Goal: Information Seeking & Learning: Find specific fact

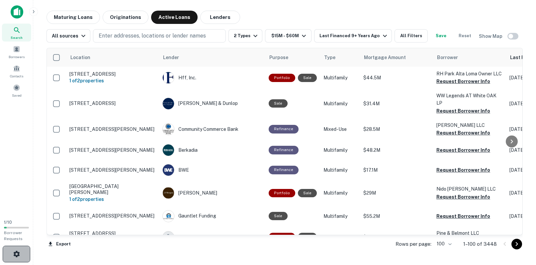
click at [13, 256] on icon "button" at bounding box center [17, 254] width 8 height 8
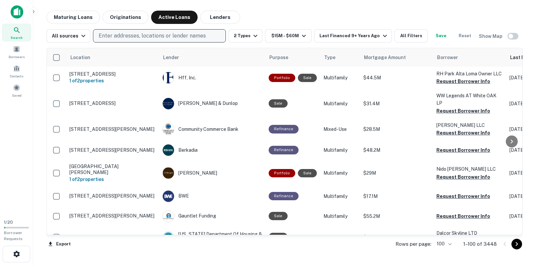
click at [141, 36] on p "Enter addresses, locations or lender names" at bounding box center [152, 36] width 107 height 8
type input "**********"
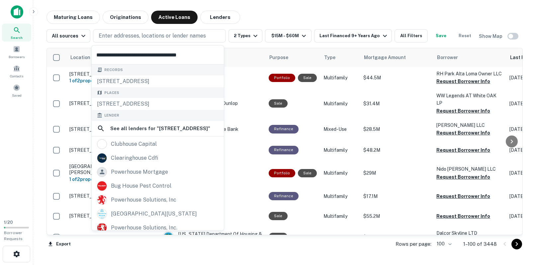
click at [138, 53] on input "**********" at bounding box center [158, 55] width 132 height 19
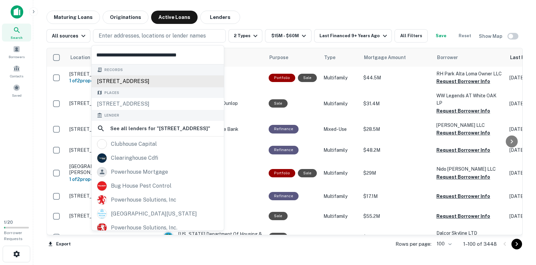
click at [138, 78] on div "[STREET_ADDRESS]" at bounding box center [158, 81] width 132 height 12
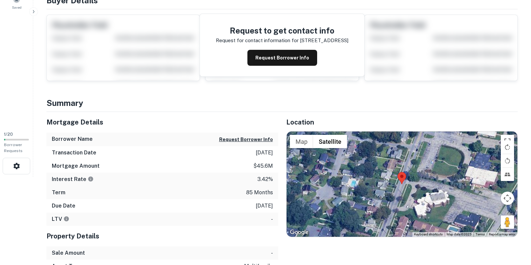
scroll to position [100, 0]
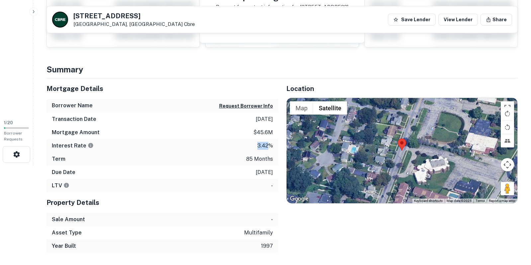
drag, startPoint x: 256, startPoint y: 147, endPoint x: 267, endPoint y: 146, distance: 10.3
click at [267, 146] on div "Interest Rate 3.42%" at bounding box center [163, 145] width 232 height 13
click at [268, 153] on div "Term 85 months" at bounding box center [163, 158] width 232 height 13
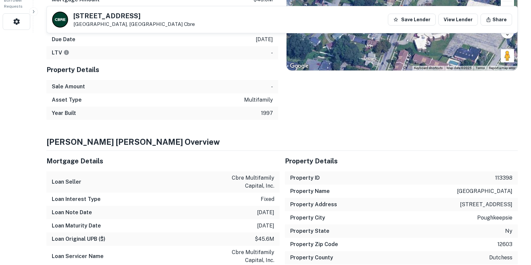
scroll to position [299, 0]
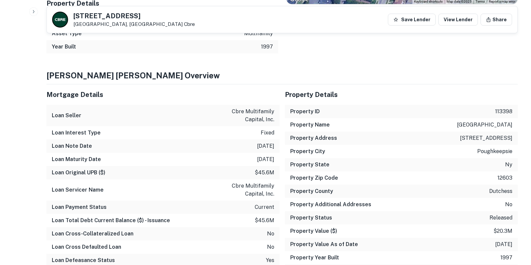
drag, startPoint x: 253, startPoint y: 159, endPoint x: 271, endPoint y: 160, distance: 18.0
click at [274, 160] on p "[DATE]" at bounding box center [265, 159] width 17 height 8
click at [260, 169] on p "$45.6m" at bounding box center [265, 173] width 20 height 8
drag, startPoint x: 256, startPoint y: 173, endPoint x: 275, endPoint y: 172, distance: 18.9
click at [275, 172] on div "Loan Original UPB ($) $45.6m" at bounding box center [163, 172] width 233 height 13
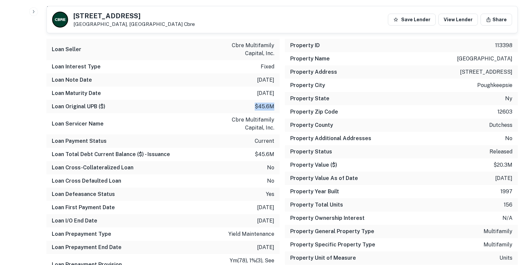
scroll to position [365, 0]
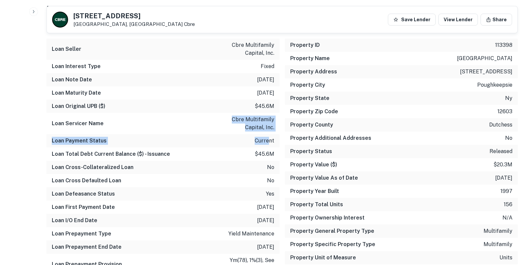
drag, startPoint x: 234, startPoint y: 117, endPoint x: 261, endPoint y: 142, distance: 36.9
click at [268, 140] on div "Mortgage Details Loan Seller cbre multifamily capital, inc. Loan Interest Type …" at bounding box center [163, 206] width 233 height 377
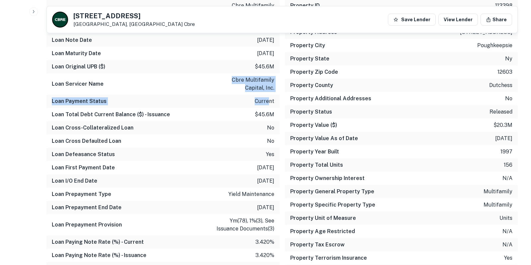
scroll to position [432, 0]
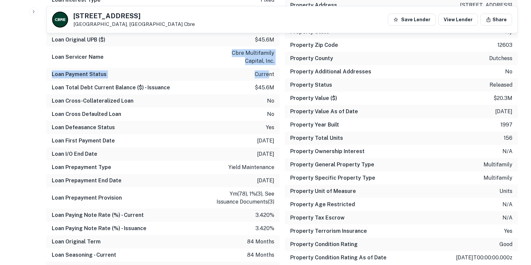
drag, startPoint x: 247, startPoint y: 142, endPoint x: 275, endPoint y: 157, distance: 32.0
click at [275, 157] on div "Mortgage Details Loan Seller cbre multifamily capital, inc. Loan Interest Type …" at bounding box center [163, 139] width 233 height 377
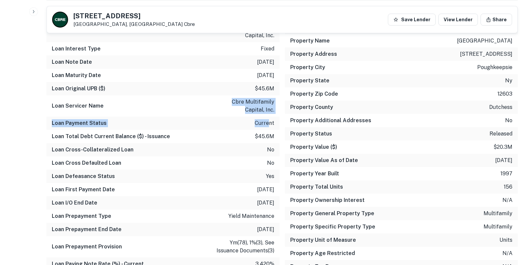
scroll to position [399, 0]
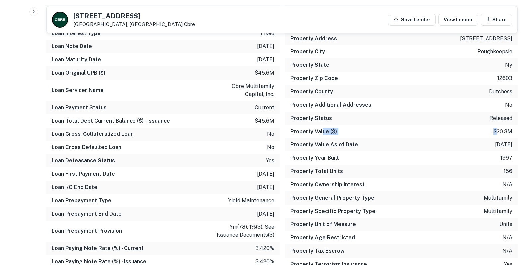
drag, startPoint x: 322, startPoint y: 129, endPoint x: 496, endPoint y: 130, distance: 174.1
click at [496, 130] on div "Property Value ($) $20.3m" at bounding box center [401, 131] width 233 height 13
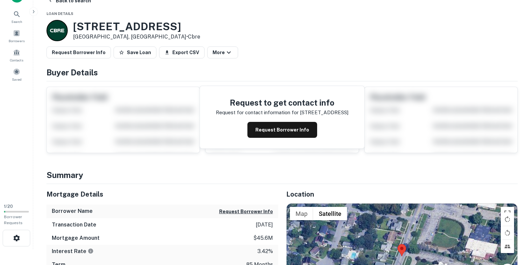
scroll to position [0, 0]
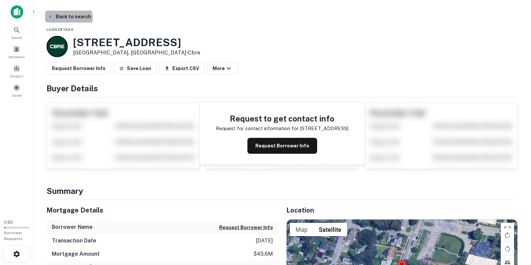
click at [65, 18] on button "Back to search" at bounding box center [69, 17] width 49 height 12
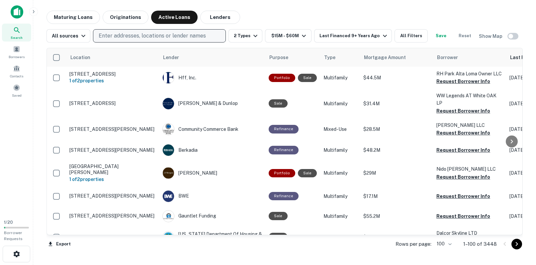
click at [138, 35] on p "Enter addresses, locations or lender names" at bounding box center [152, 36] width 107 height 8
type input "**********"
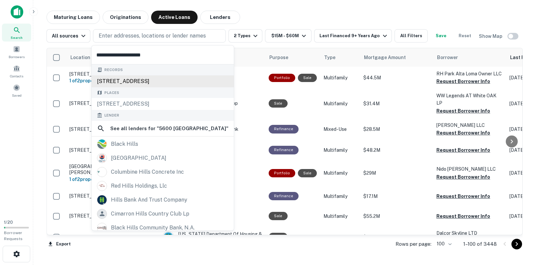
click at [137, 77] on div "[STREET_ADDRESS]" at bounding box center [163, 81] width 142 height 12
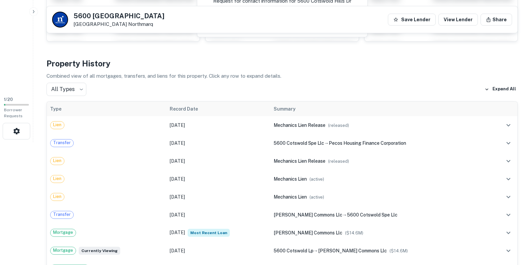
scroll to position [133, 0]
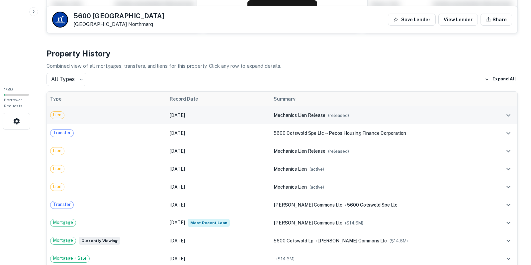
click at [505, 113] on icon "expand row" at bounding box center [509, 115] width 8 height 8
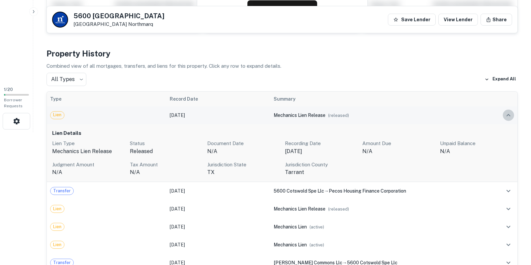
click at [504, 112] on button "expand row" at bounding box center [508, 115] width 11 height 11
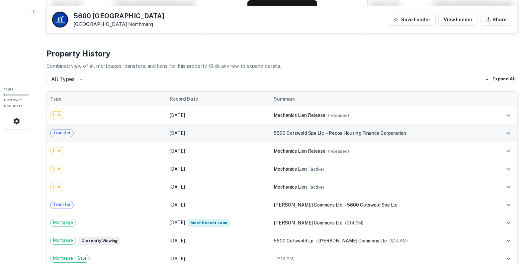
click at [498, 130] on td at bounding box center [504, 133] width 28 height 18
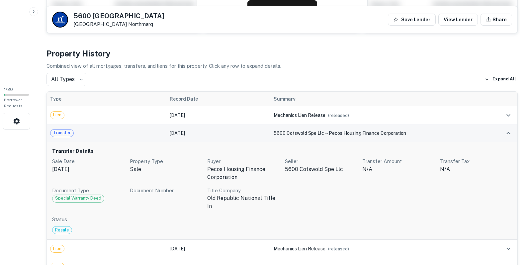
click at [498, 130] on td at bounding box center [504, 133] width 28 height 18
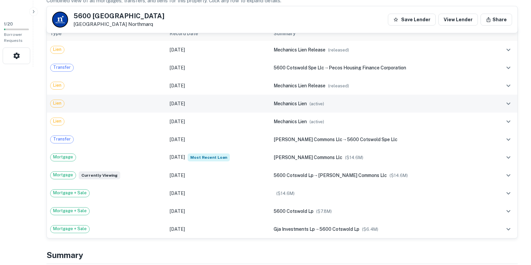
scroll to position [199, 0]
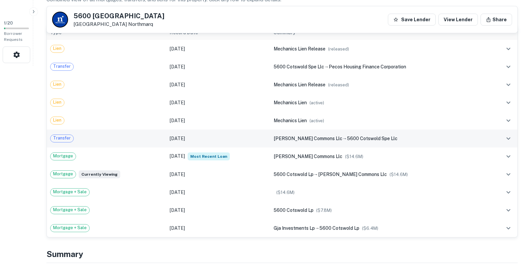
click at [263, 138] on td "[DATE]" at bounding box center [218, 139] width 104 height 18
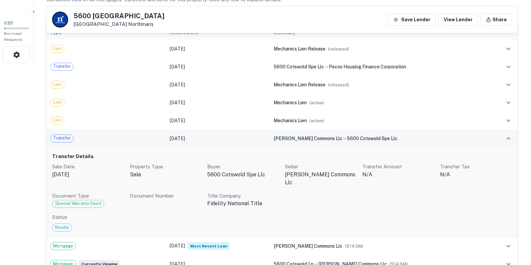
click at [263, 138] on td "[DATE]" at bounding box center [218, 139] width 104 height 18
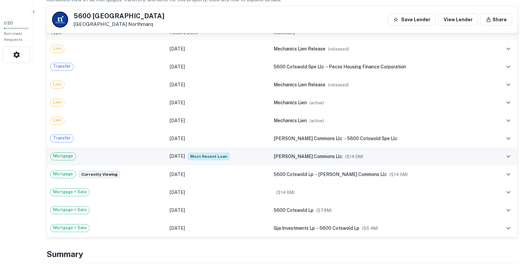
click at [265, 153] on td "[DATE] Most Recent Loan" at bounding box center [218, 157] width 104 height 18
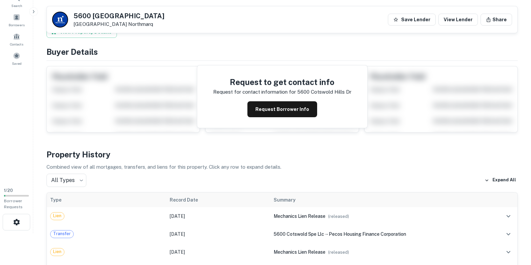
scroll to position [0, 0]
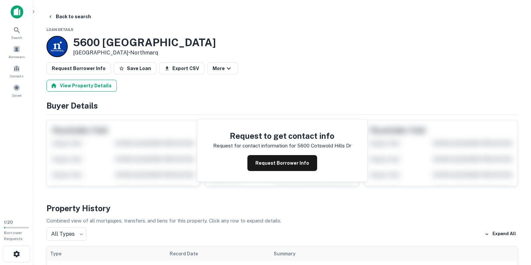
click at [87, 82] on button "View Property Details" at bounding box center [82, 86] width 70 height 12
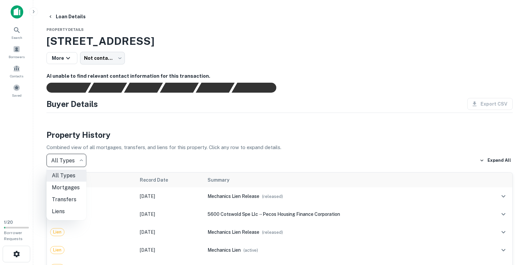
click at [66, 154] on body "Search Borrowers Contacts Saved 1 / 20 Borrower Requests Loan Details Property …" at bounding box center [265, 132] width 531 height 265
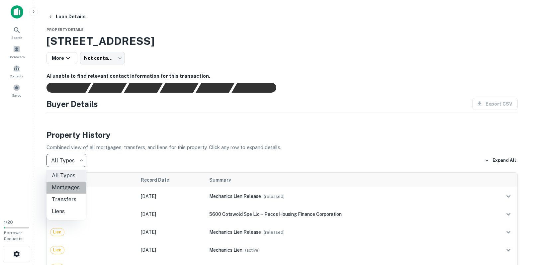
click at [61, 189] on li "Mortgages" at bounding box center [67, 188] width 40 height 12
type input "********"
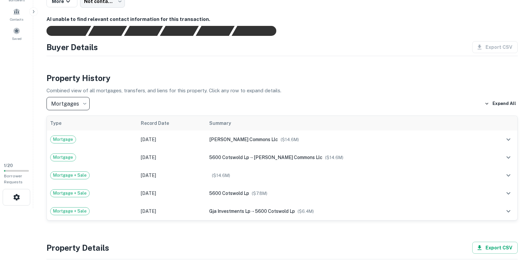
scroll to position [66, 0]
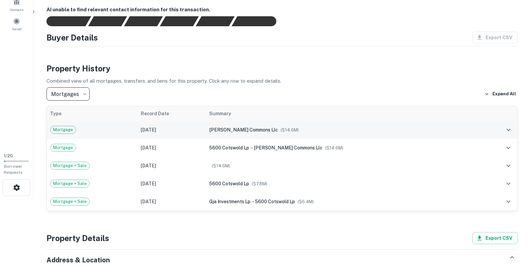
click at [227, 132] on span "[PERSON_NAME] commons llc" at bounding box center [243, 129] width 69 height 5
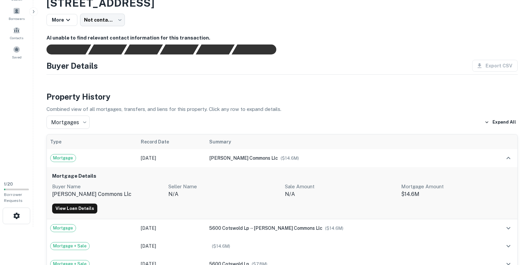
scroll to position [0, 0]
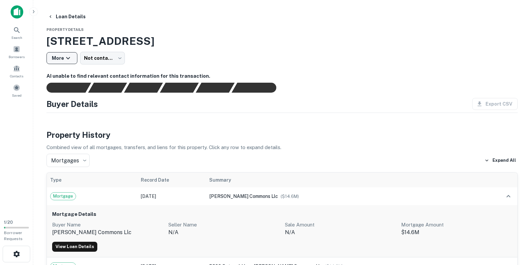
click at [70, 61] on icon "button" at bounding box center [68, 58] width 8 height 8
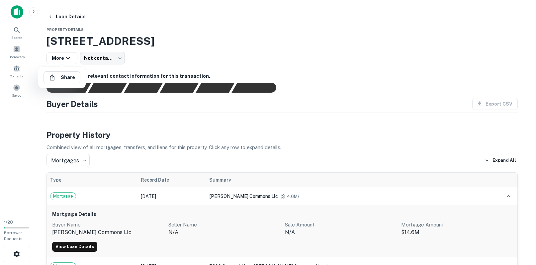
click at [225, 66] on div at bounding box center [268, 132] width 536 height 265
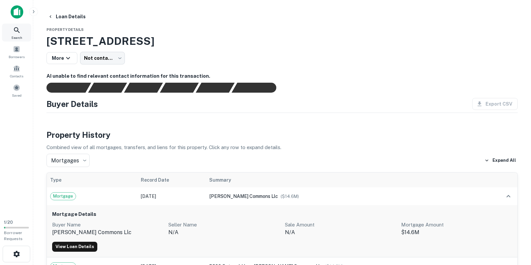
click at [23, 33] on div "Search" at bounding box center [16, 33] width 29 height 18
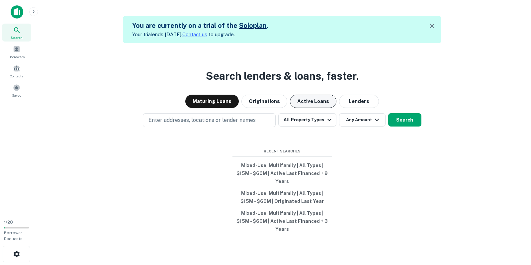
click at [315, 108] on button "Active Loans" at bounding box center [313, 101] width 47 height 13
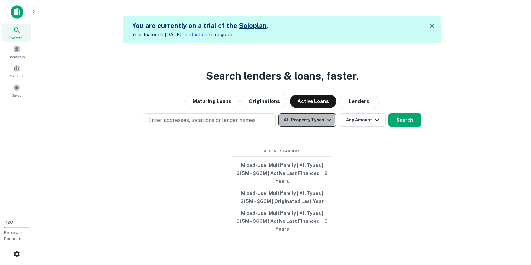
click at [306, 125] on button "All Property Types" at bounding box center [307, 119] width 58 height 13
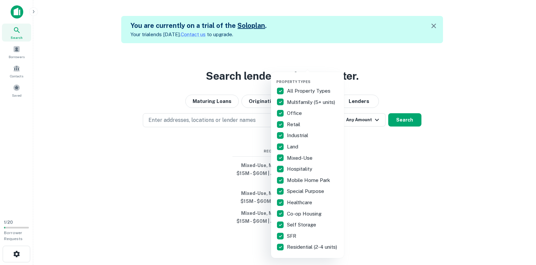
drag, startPoint x: 379, startPoint y: 161, endPoint x: 375, endPoint y: 159, distance: 4.5
click at [379, 161] on div at bounding box center [268, 132] width 536 height 265
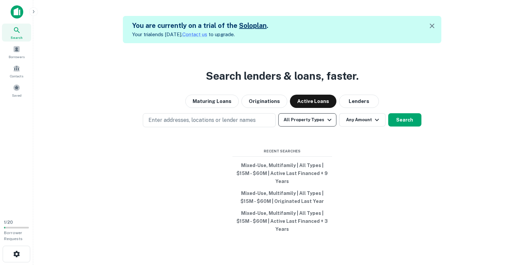
click at [322, 127] on button "All Property Types" at bounding box center [307, 119] width 58 height 13
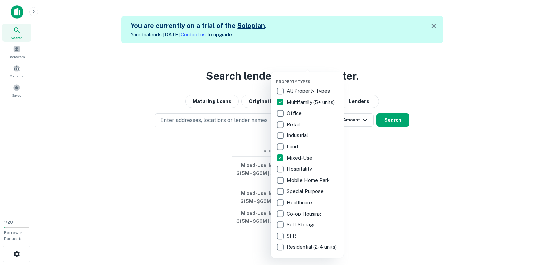
click at [380, 167] on div at bounding box center [268, 132] width 536 height 265
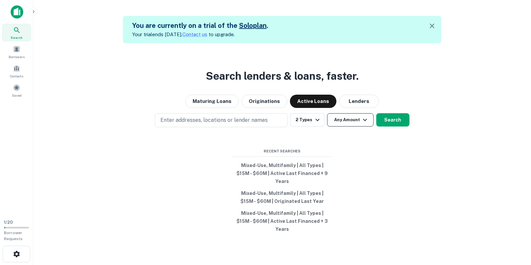
click at [343, 127] on button "Any Amount" at bounding box center [350, 119] width 47 height 13
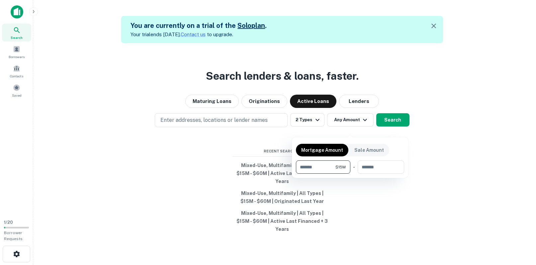
type input "********"
click at [391, 127] on div at bounding box center [268, 132] width 536 height 265
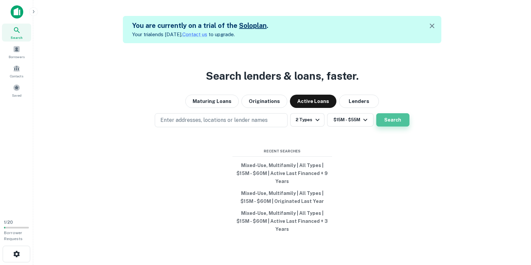
click at [394, 127] on button "Search" at bounding box center [392, 119] width 33 height 13
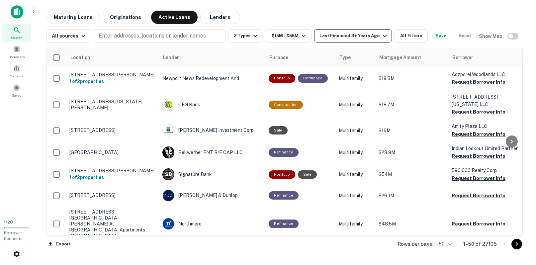
click at [341, 38] on div "Last Financed 3+ Years Ago" at bounding box center [354, 36] width 69 height 8
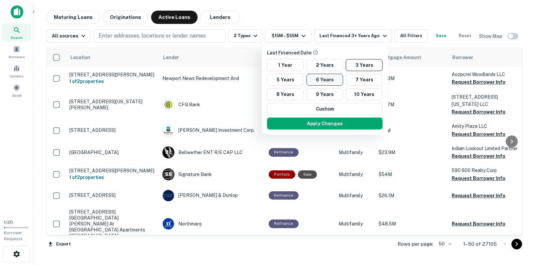
click at [332, 77] on button "6 Years" at bounding box center [325, 80] width 37 height 12
click at [327, 124] on button "Apply Changes" at bounding box center [325, 124] width 116 height 12
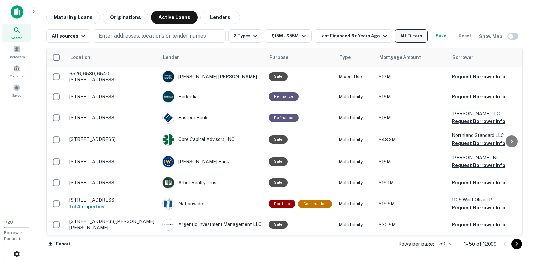
click at [405, 37] on button "All Filters" at bounding box center [411, 35] width 33 height 13
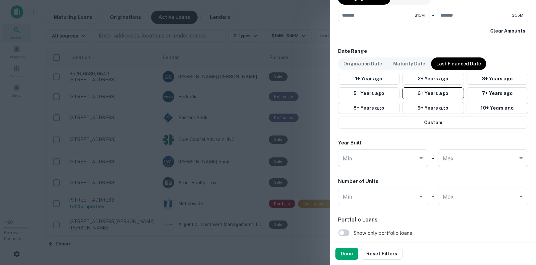
scroll to position [465, 0]
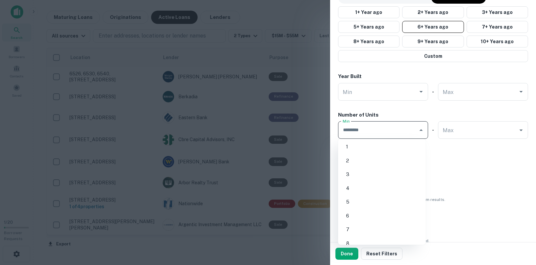
click at [401, 132] on input "Min" at bounding box center [378, 130] width 74 height 12
click at [389, 131] on input "Min" at bounding box center [378, 130] width 74 height 12
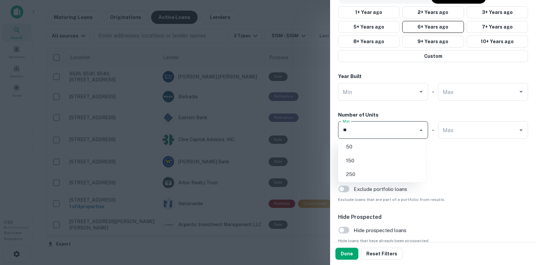
type input "**"
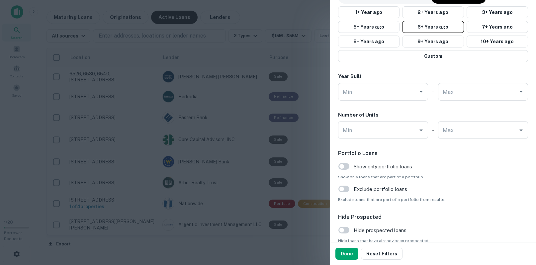
click at [389, 132] on input "Min" at bounding box center [378, 130] width 74 height 12
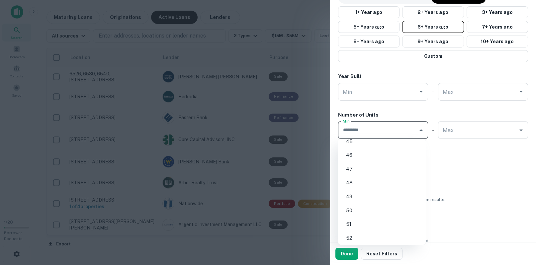
scroll to position [625, 0]
click at [366, 196] on li "50" at bounding box center [382, 198] width 82 height 12
type input "**"
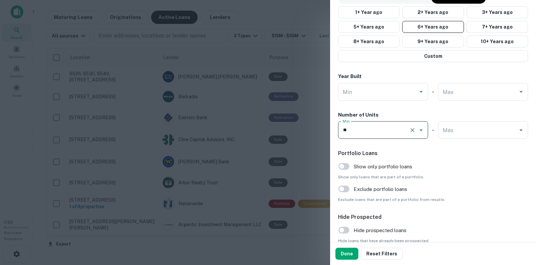
click at [403, 113] on div "Number of Units" at bounding box center [433, 115] width 190 height 8
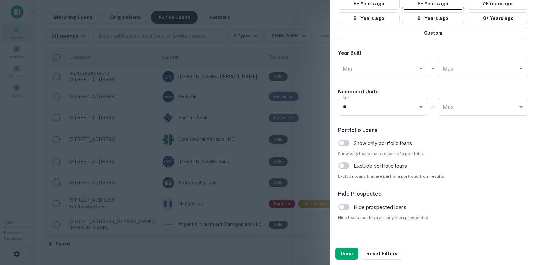
scroll to position [498, 0]
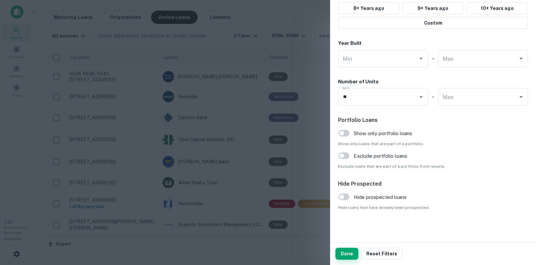
click at [350, 253] on button "Done" at bounding box center [347, 254] width 23 height 12
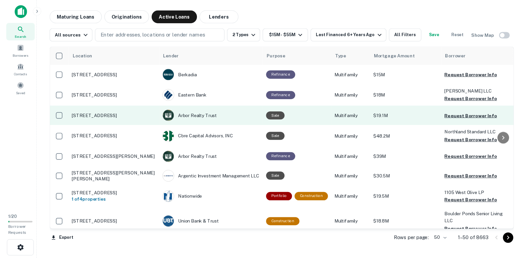
scroll to position [33, 0]
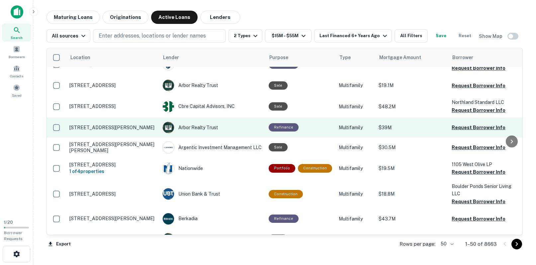
click at [103, 127] on p "101 Palm Dr Capo beach cottages San Clemente, CA 92672" at bounding box center [112, 128] width 86 height 6
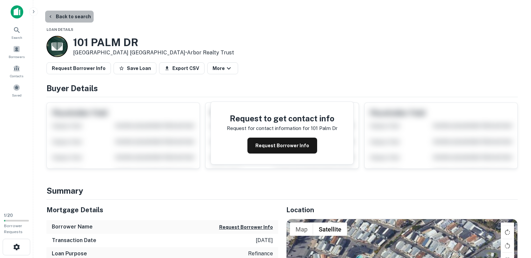
click at [80, 18] on button "Back to search" at bounding box center [69, 17] width 49 height 12
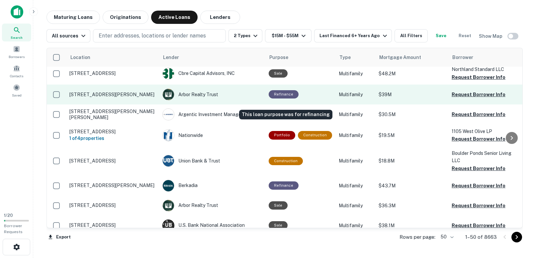
scroll to position [66, 0]
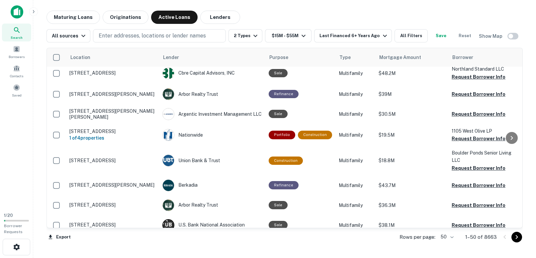
click at [327, 43] on div "Location Lender Purpose Type Mortgage Amount Borrower Last Financed Date sorted…" at bounding box center [285, 146] width 476 height 207
click at [329, 38] on div "Last Financed 6+ Years Ago" at bounding box center [354, 36] width 69 height 8
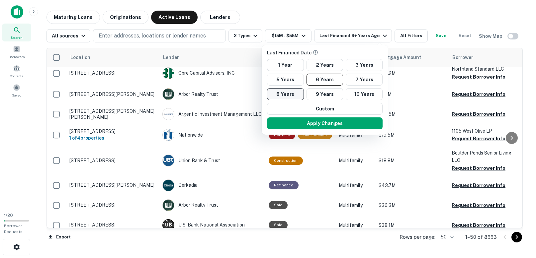
click at [293, 94] on button "8 Years" at bounding box center [285, 94] width 37 height 12
click at [314, 125] on button "Apply Changes" at bounding box center [325, 124] width 116 height 12
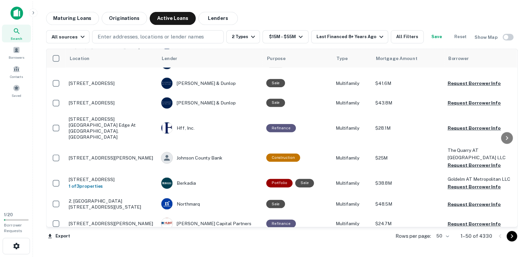
scroll to position [365, 0]
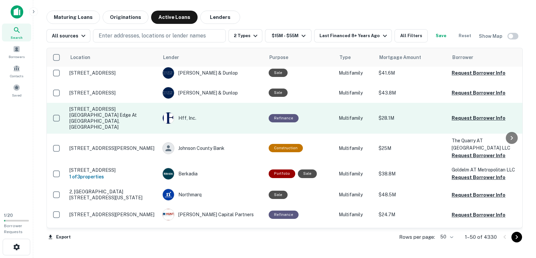
click at [311, 113] on td "Refinance" at bounding box center [300, 118] width 70 height 31
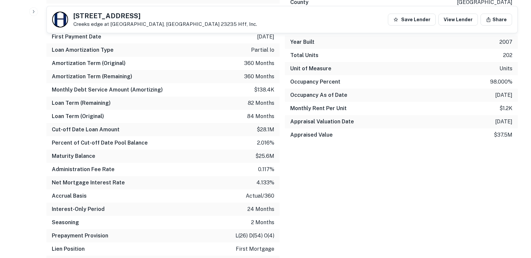
scroll to position [565, 0]
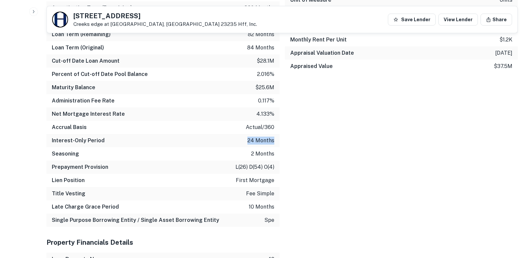
drag, startPoint x: 249, startPoint y: 130, endPoint x: 276, endPoint y: 132, distance: 27.6
click at [276, 134] on div "Interest-Only Period 24 months" at bounding box center [163, 140] width 233 height 13
click at [310, 132] on div "Property Details Property Name creeks edge at stony point Street Address 9201 c…" at bounding box center [399, 27] width 239 height 401
drag, startPoint x: 240, startPoint y: 171, endPoint x: 278, endPoint y: 171, distance: 37.9
click at [278, 174] on div "Lien Position first mortgage" at bounding box center [163, 180] width 233 height 13
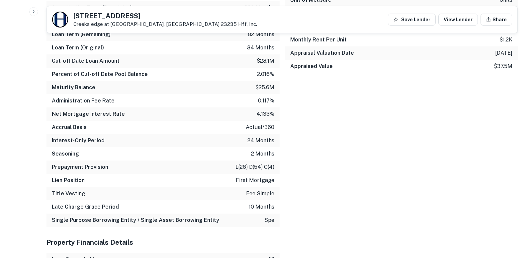
click at [327, 170] on div "Property Details Property Name creeks edge at stony point Street Address 9201 c…" at bounding box center [399, 27] width 239 height 401
drag, startPoint x: 234, startPoint y: 172, endPoint x: 278, endPoint y: 171, distance: 44.2
click at [278, 174] on div "Lien Position first mortgage" at bounding box center [163, 180] width 233 height 13
click at [303, 164] on div "Property Details Property Name creeks edge at stony point Street Address 9201 c…" at bounding box center [399, 27] width 239 height 401
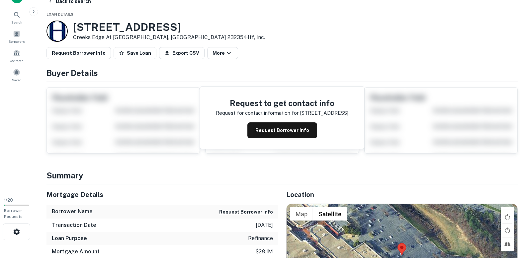
scroll to position [0, 0]
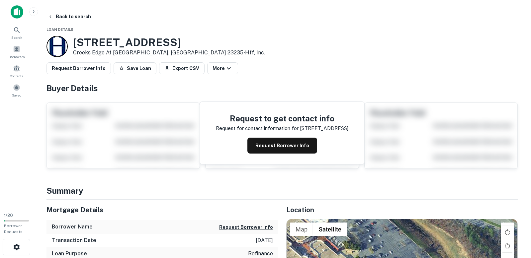
drag, startPoint x: 246, startPoint y: 42, endPoint x: 231, endPoint y: 43, distance: 14.3
click at [231, 43] on div "9201 Creek's Crossing Boulevard Creeks edge at stony point Richmond, VA 23235 •…" at bounding box center [282, 46] width 471 height 21
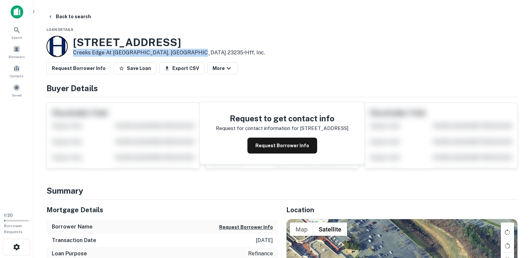
drag, startPoint x: 194, startPoint y: 51, endPoint x: 73, endPoint y: 54, distance: 121.3
click at [73, 54] on div "9201 Creek's Crossing Boulevard Creeks edge at stony point Richmond, VA 23235 •…" at bounding box center [156, 46] width 219 height 21
copy p "Creeks edge at stony point Richmond, VA 23235"
